Goal: Transaction & Acquisition: Subscribe to service/newsletter

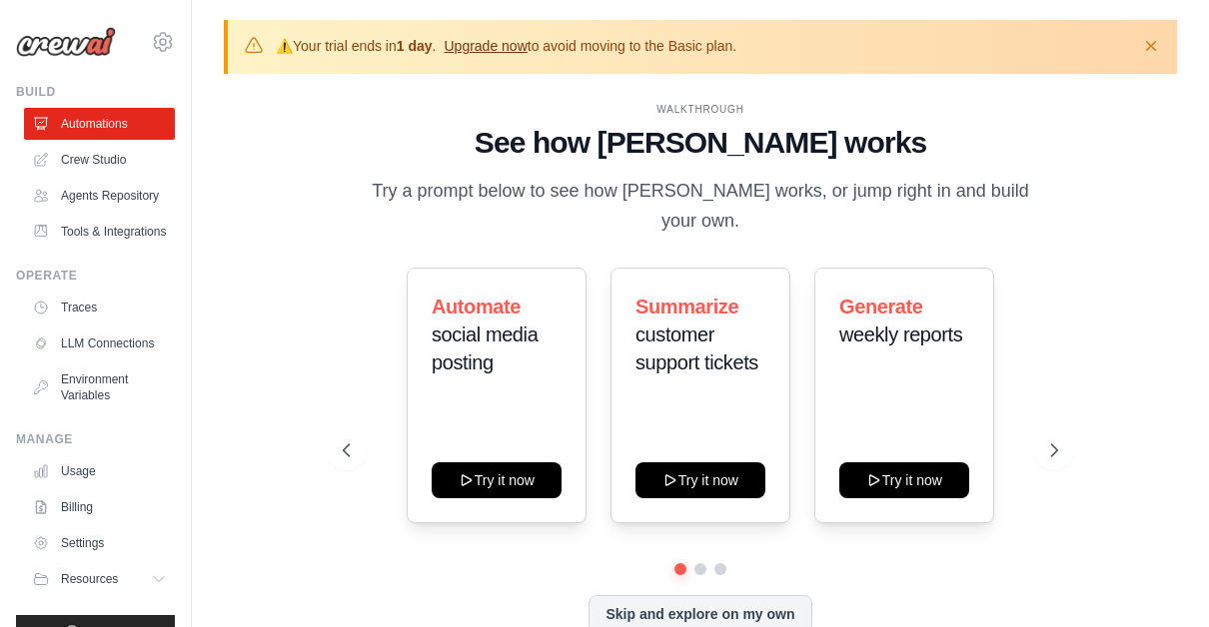
click at [507, 42] on link "Upgrade now" at bounding box center [484, 46] width 83 height 16
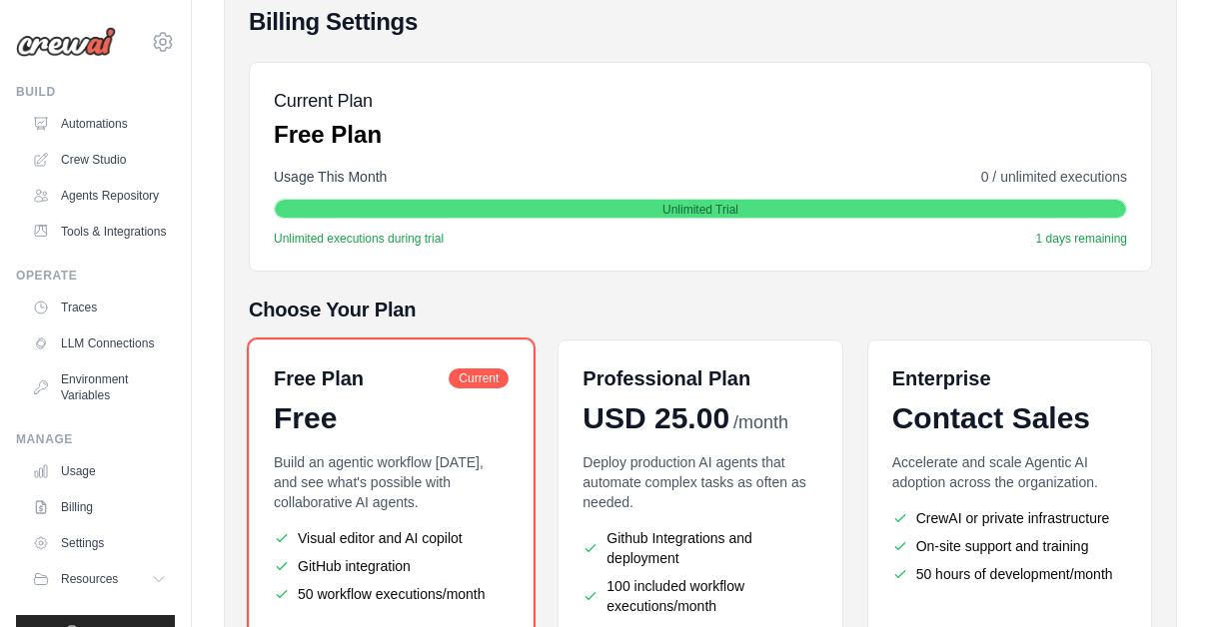
scroll to position [381, 0]
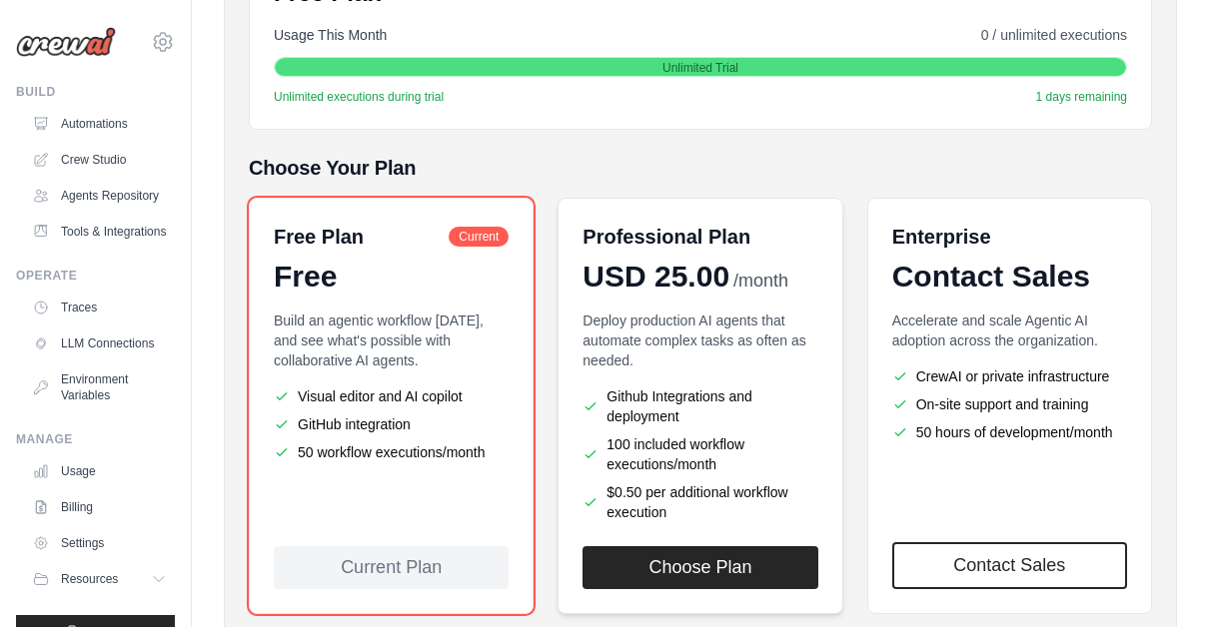
click at [761, 294] on div "Professional Plan USD 25.00 /month Deploy production AI agents that automate co…" at bounding box center [699, 406] width 285 height 416
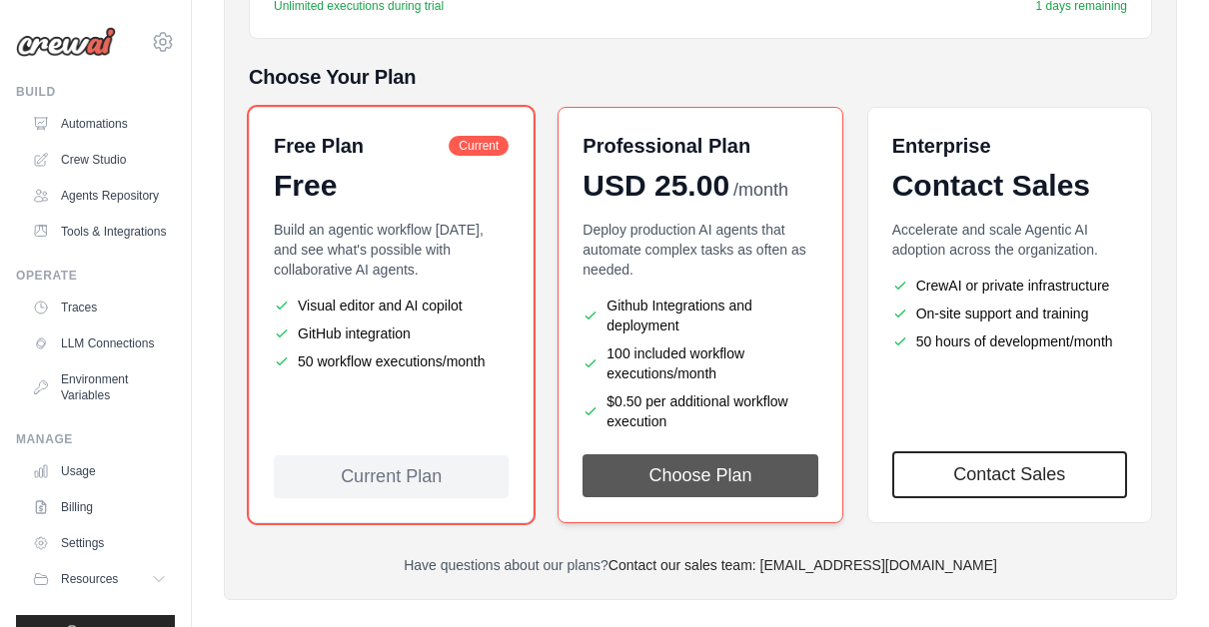
scroll to position [475, 0]
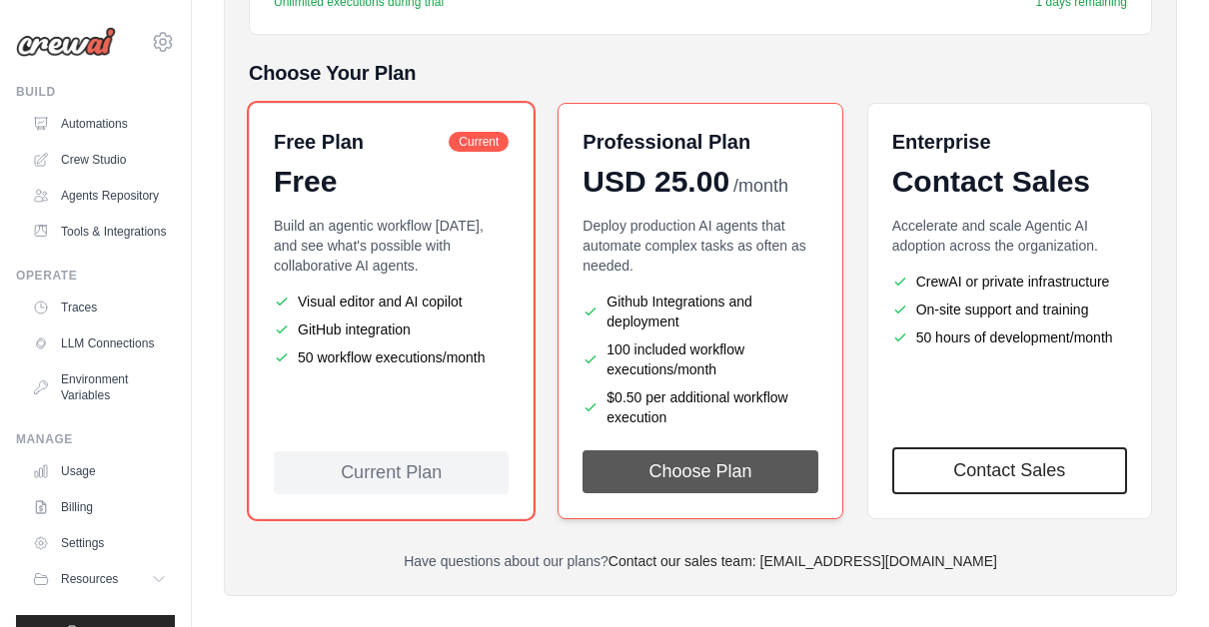
click at [730, 481] on button "Choose Plan" at bounding box center [699, 471] width 235 height 43
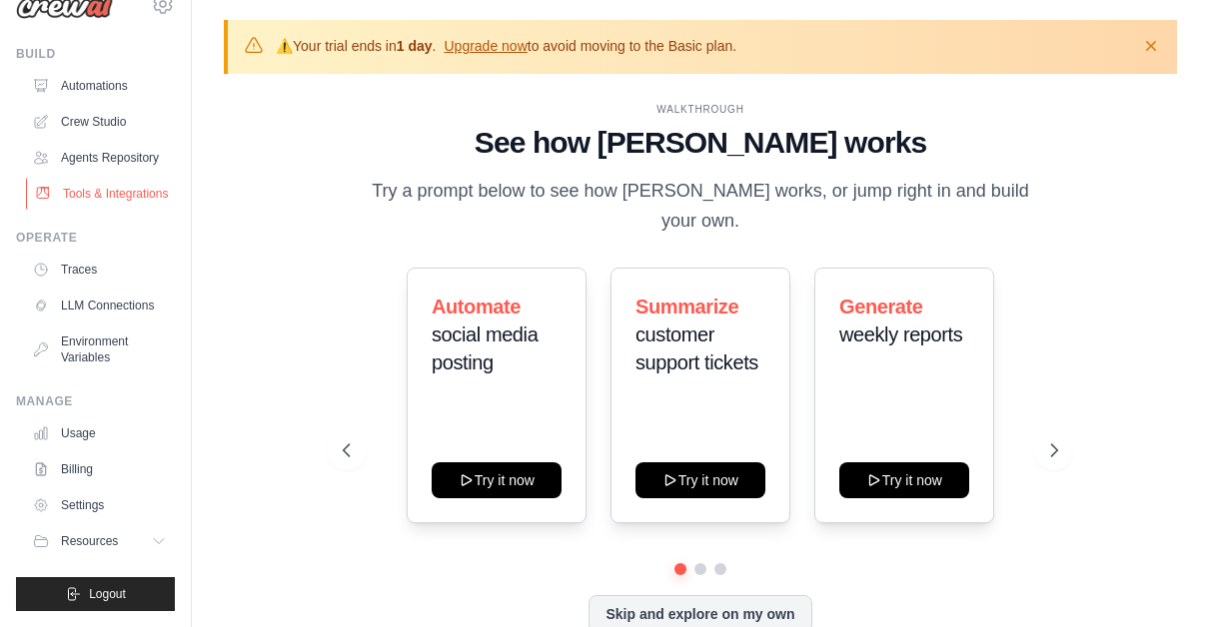
scroll to position [70, 0]
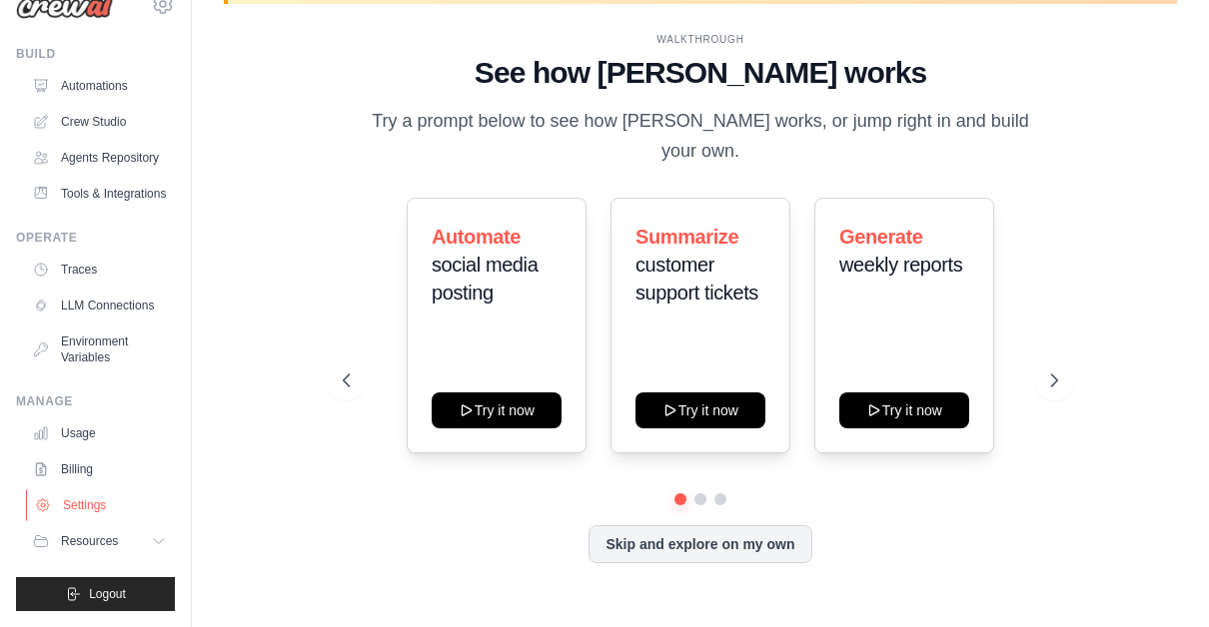
click at [97, 505] on link "Settings" at bounding box center [101, 505] width 151 height 32
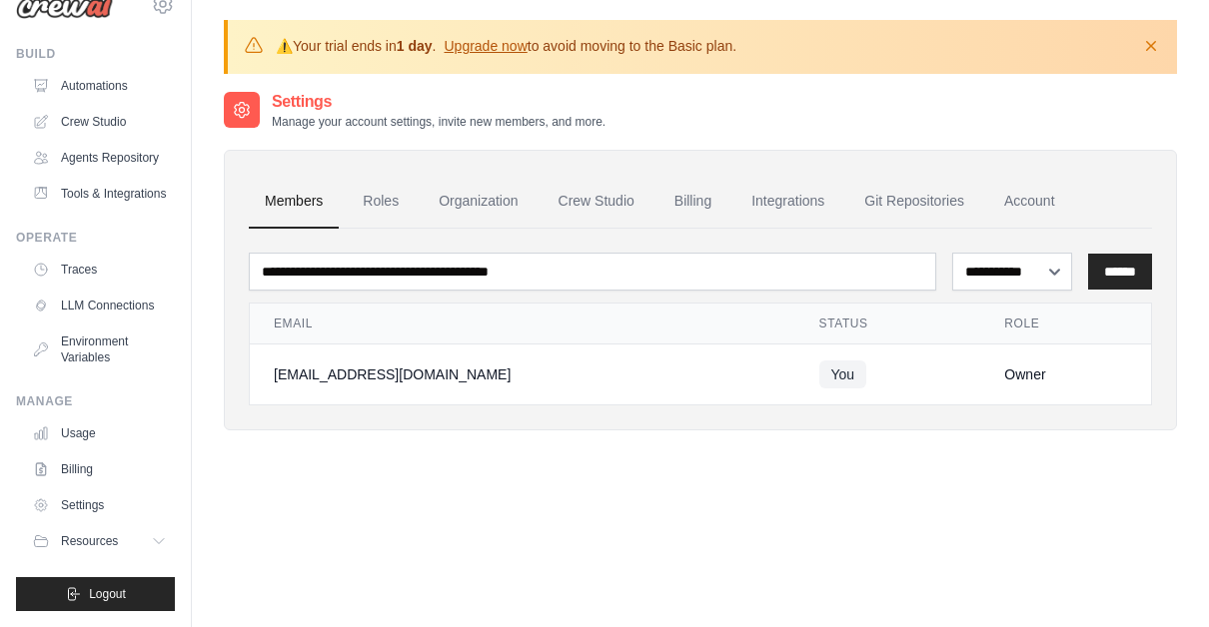
scroll to position [85, 0]
click at [83, 470] on link "Billing" at bounding box center [101, 469] width 151 height 32
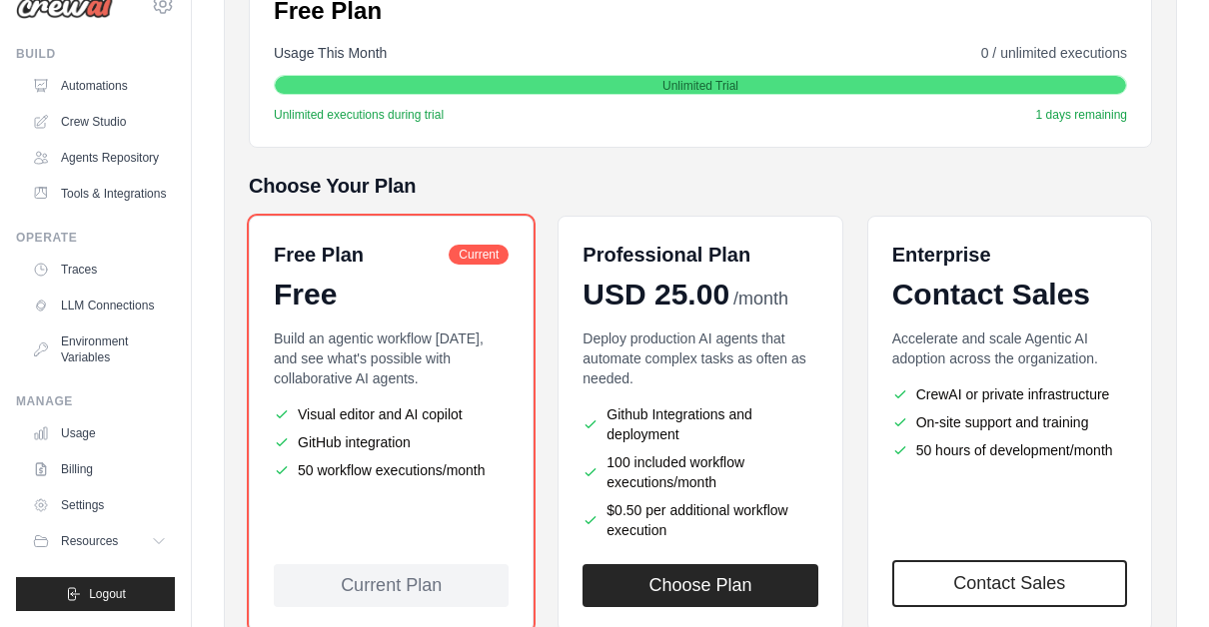
scroll to position [493, 0]
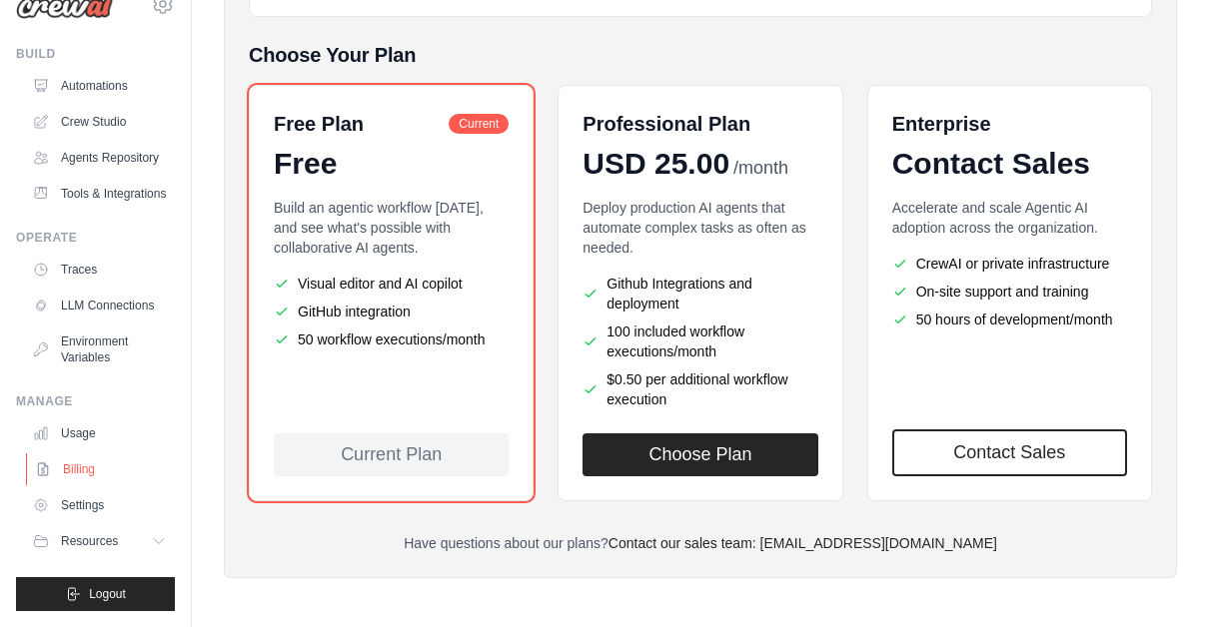
click at [105, 458] on link "Billing" at bounding box center [101, 469] width 151 height 32
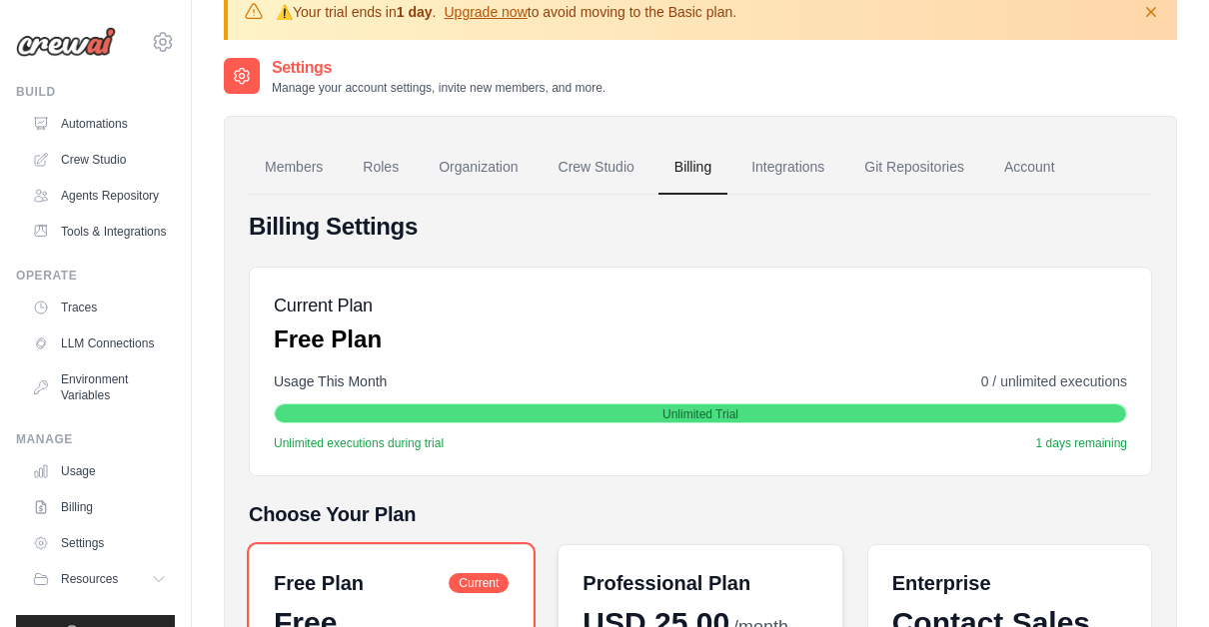
scroll to position [34, 0]
click at [1040, 164] on link "Account" at bounding box center [1029, 168] width 83 height 54
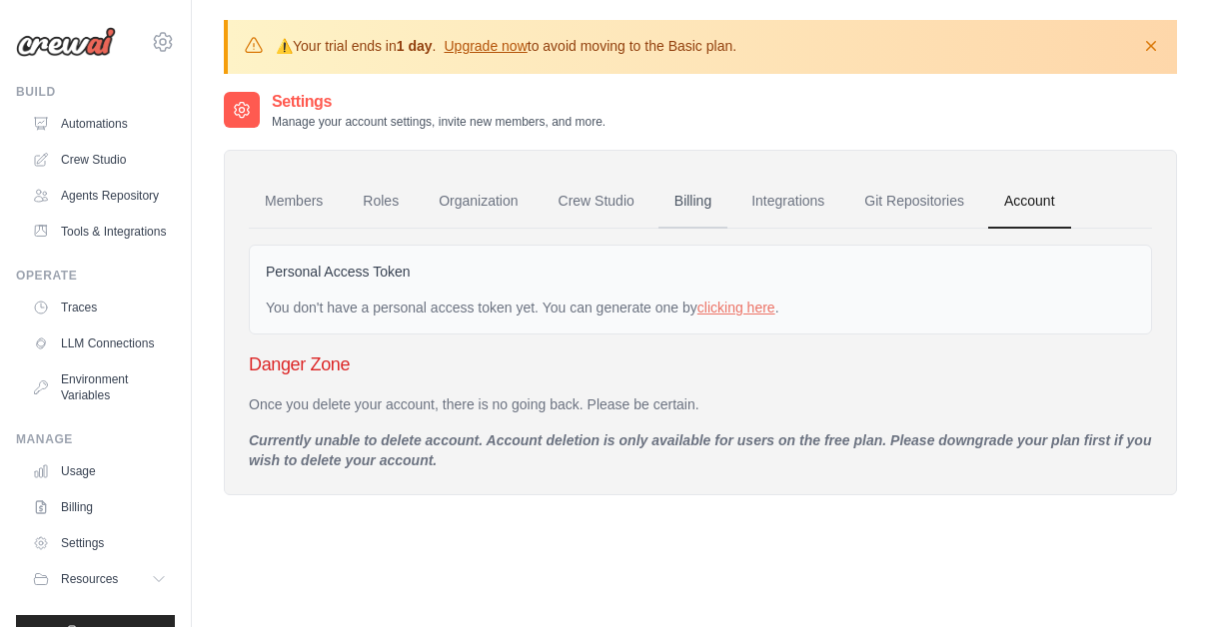
click at [705, 191] on link "Billing" at bounding box center [692, 202] width 69 height 54
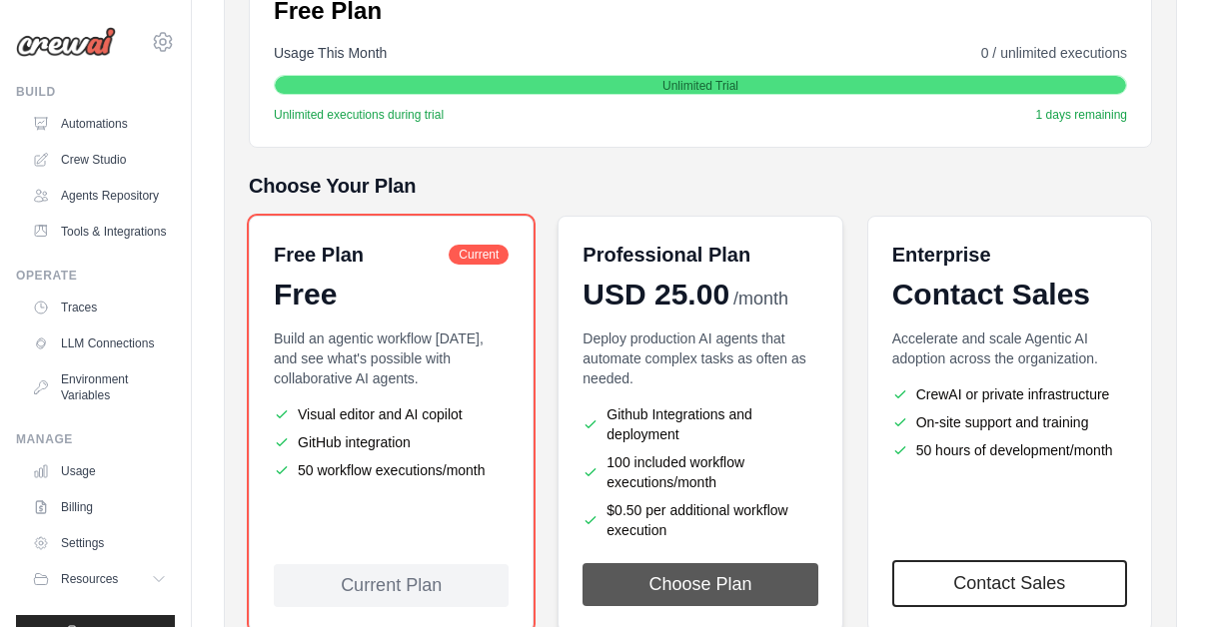
scroll to position [384, 0]
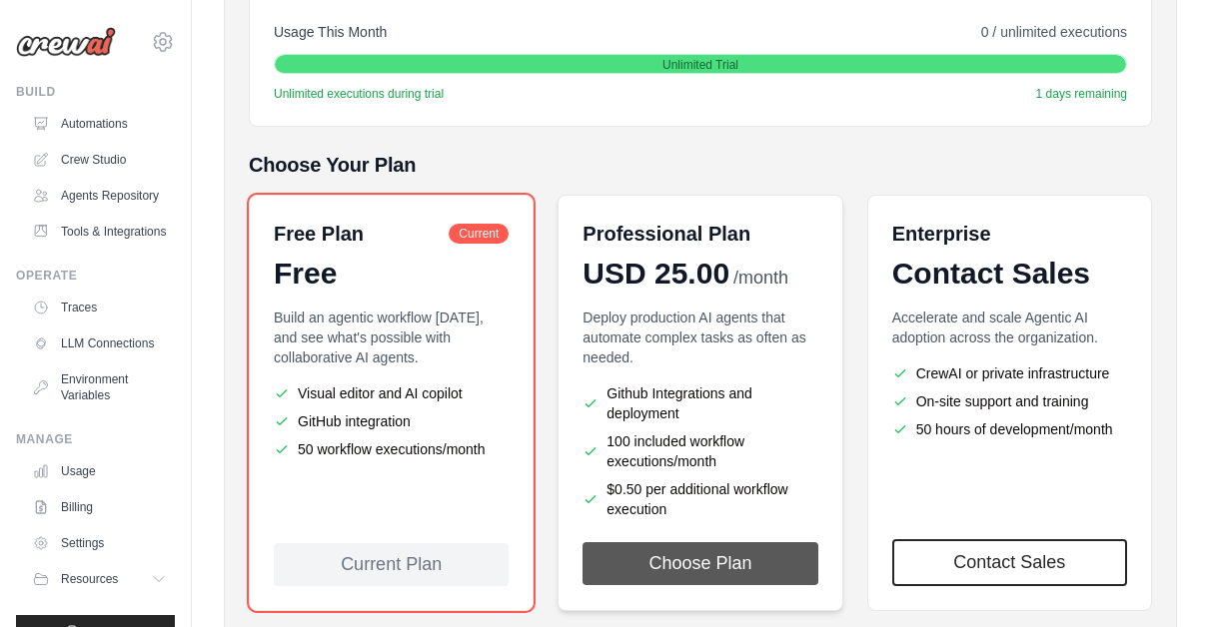
click at [672, 558] on button "Choose Plan" at bounding box center [699, 563] width 235 height 43
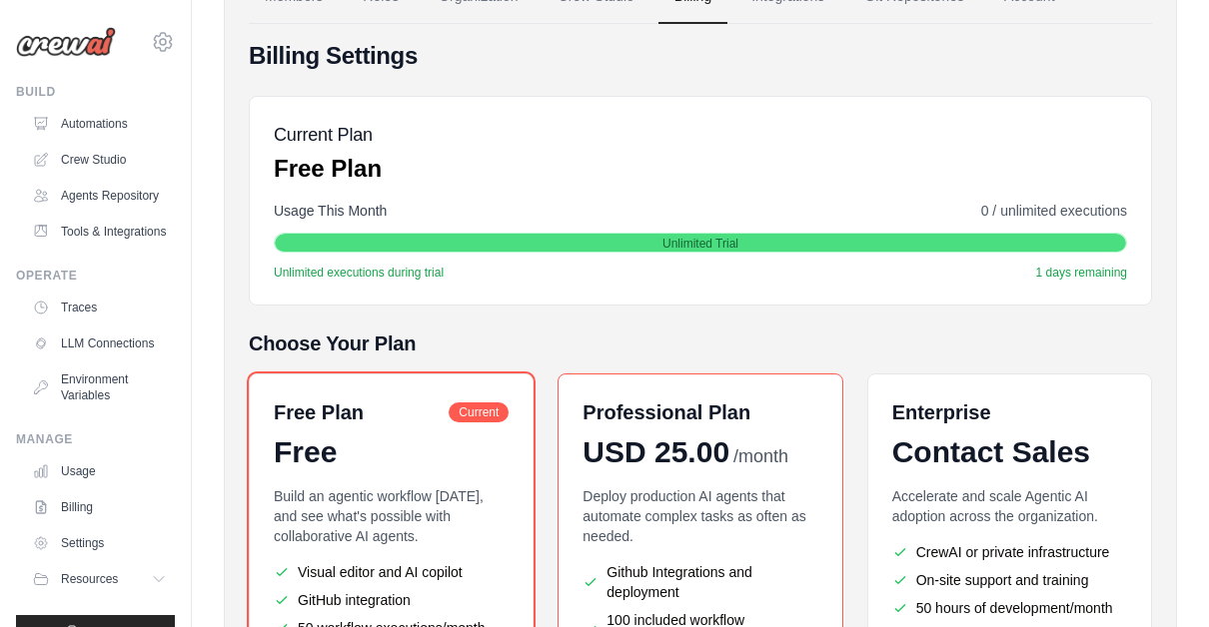
scroll to position [0, 0]
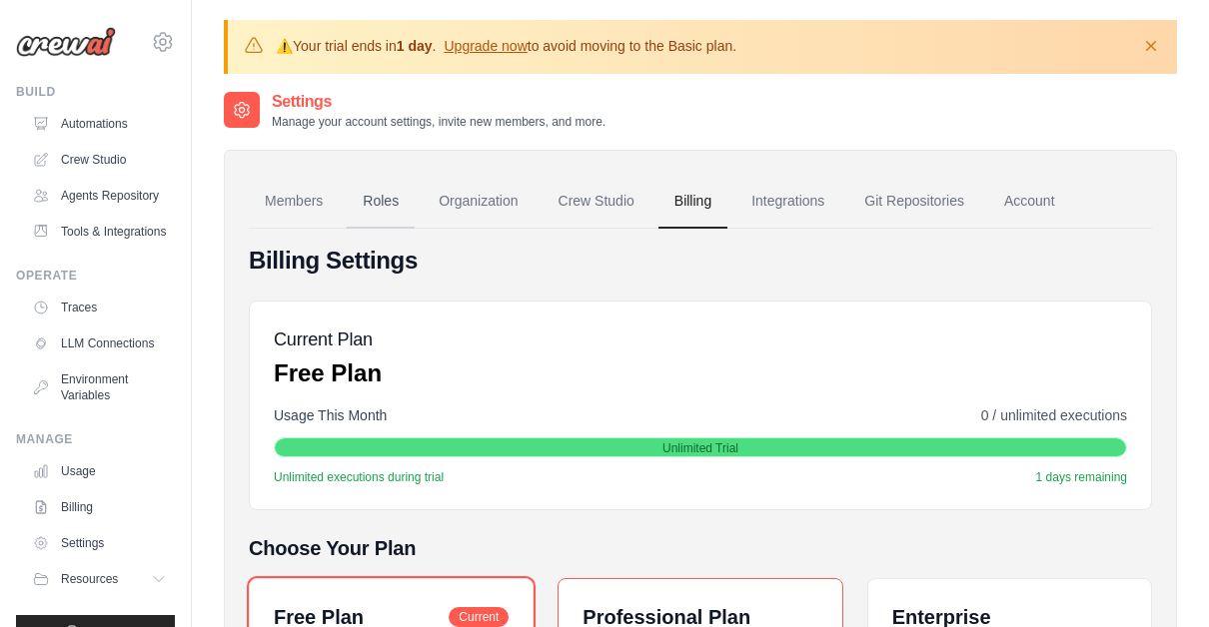
click at [407, 200] on link "Roles" at bounding box center [381, 202] width 68 height 54
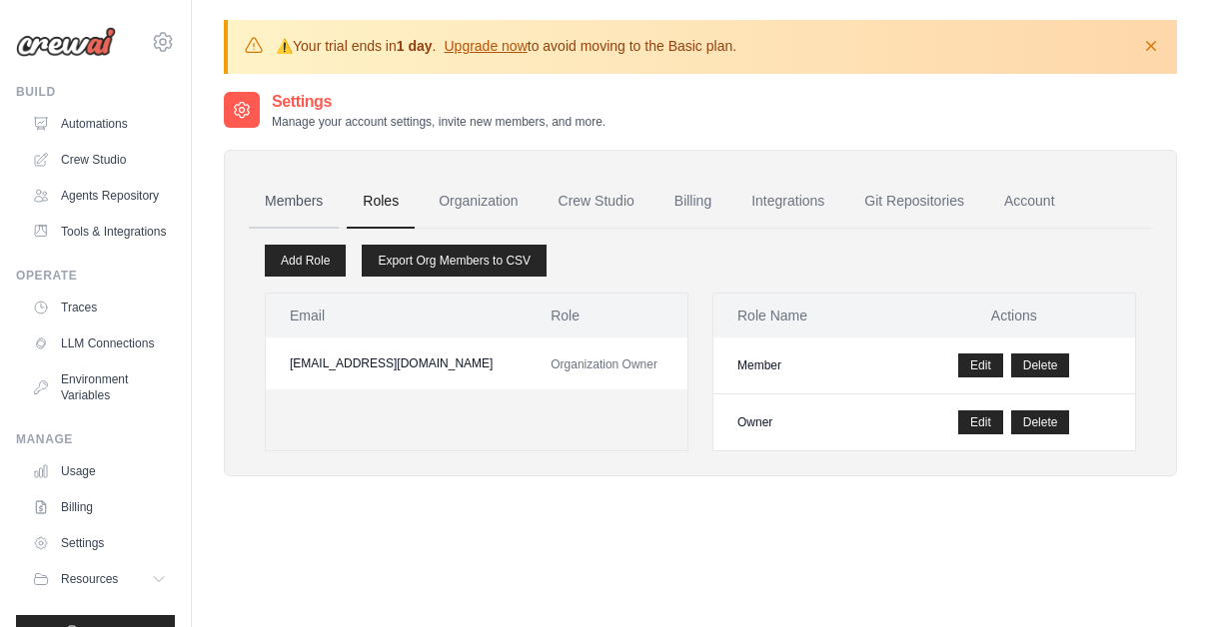
click at [275, 201] on link "Members" at bounding box center [294, 202] width 90 height 54
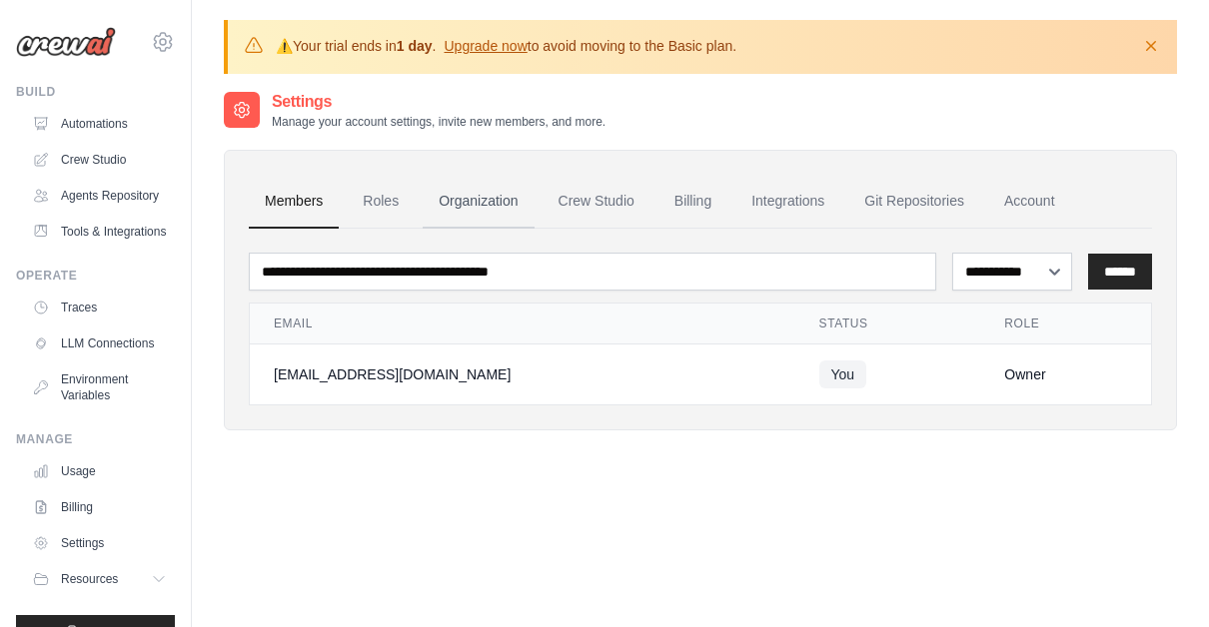
click at [500, 194] on link "Organization" at bounding box center [477, 202] width 111 height 54
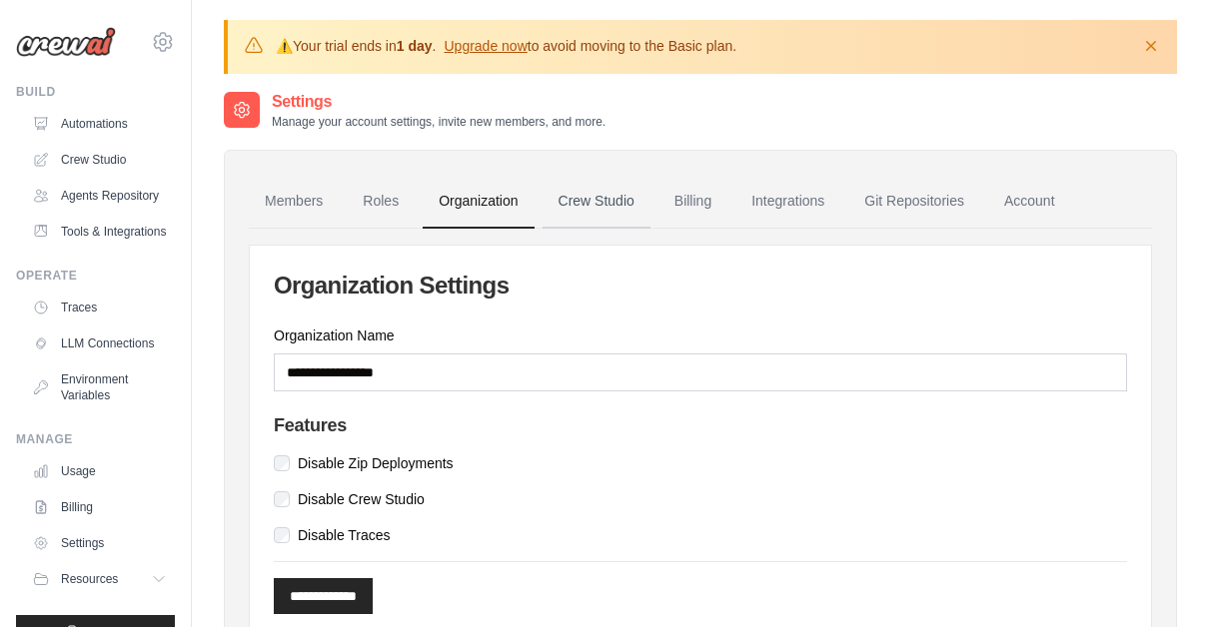
click at [621, 200] on link "Crew Studio" at bounding box center [596, 202] width 108 height 54
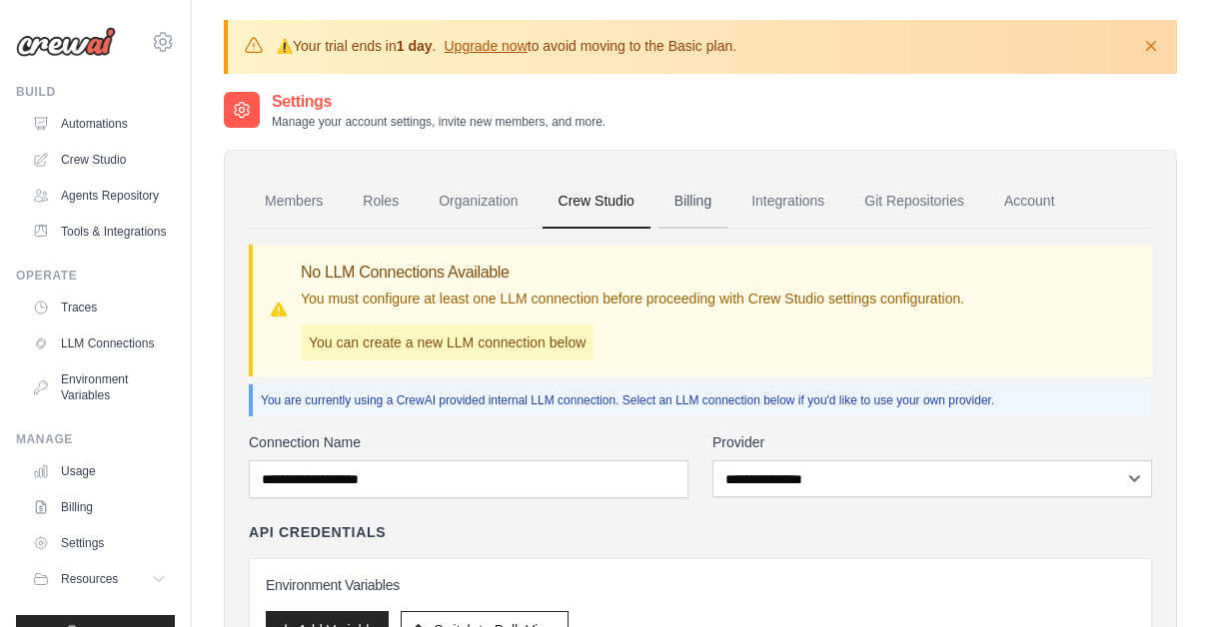
click at [700, 203] on link "Billing" at bounding box center [692, 202] width 69 height 54
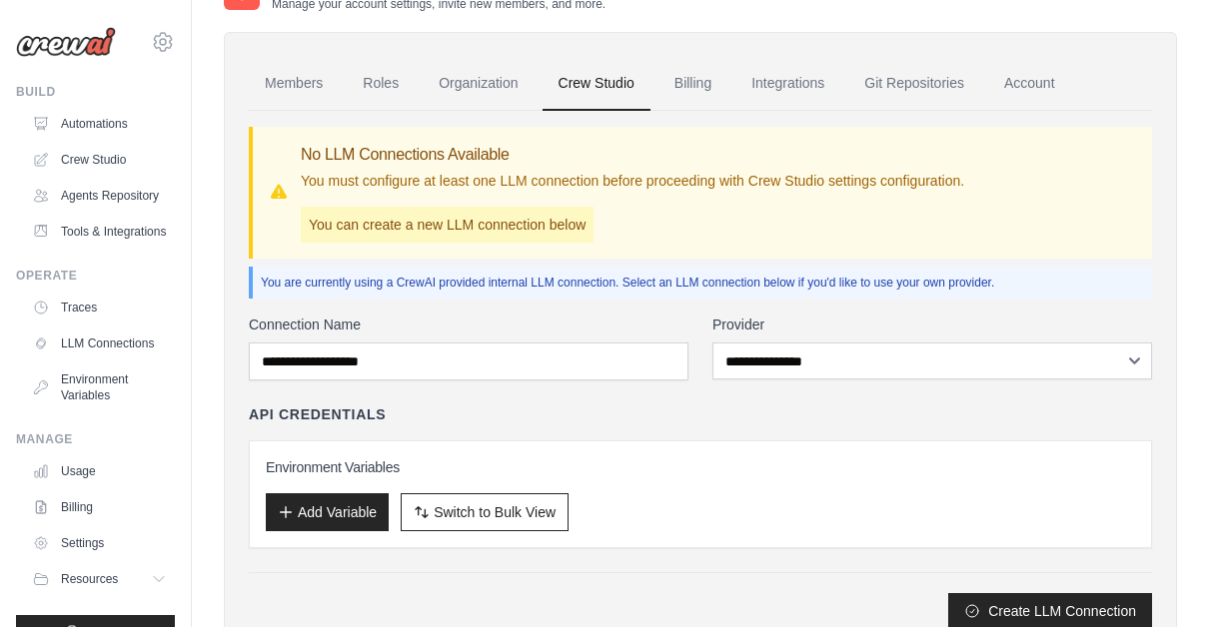
scroll to position [140, 0]
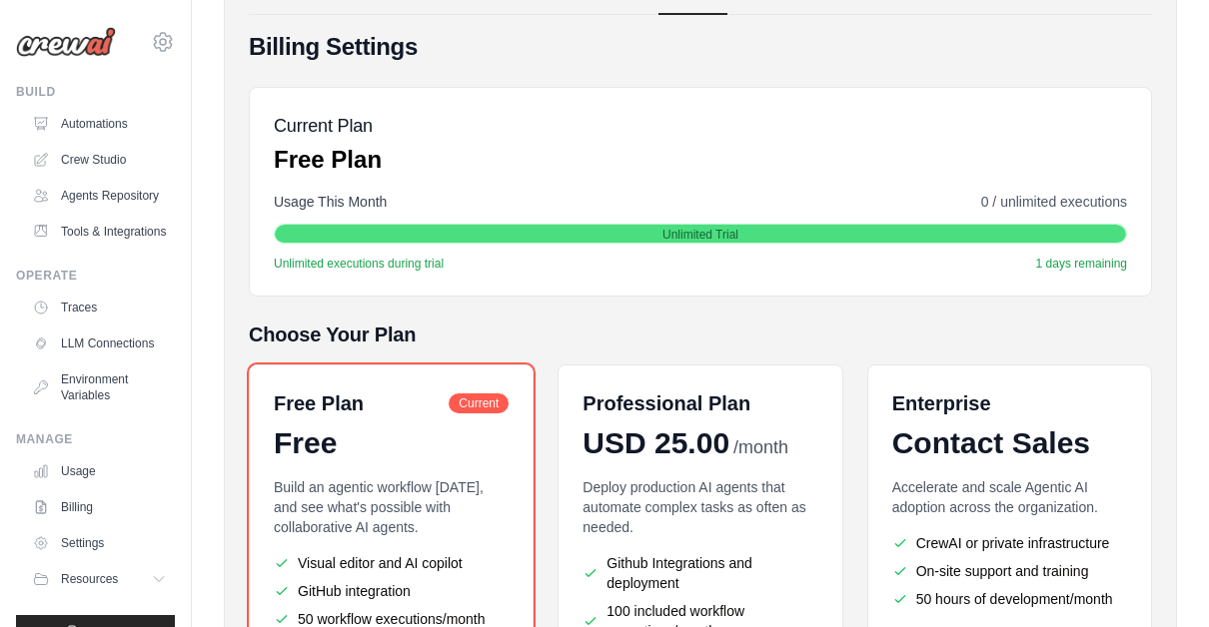
click at [873, 225] on div "Unlimited Trial" at bounding box center [700, 235] width 851 height 20
click at [754, 258] on div "Unlimited executions during trial 1 days remaining" at bounding box center [700, 264] width 853 height 16
